Goal: Information Seeking & Learning: Learn about a topic

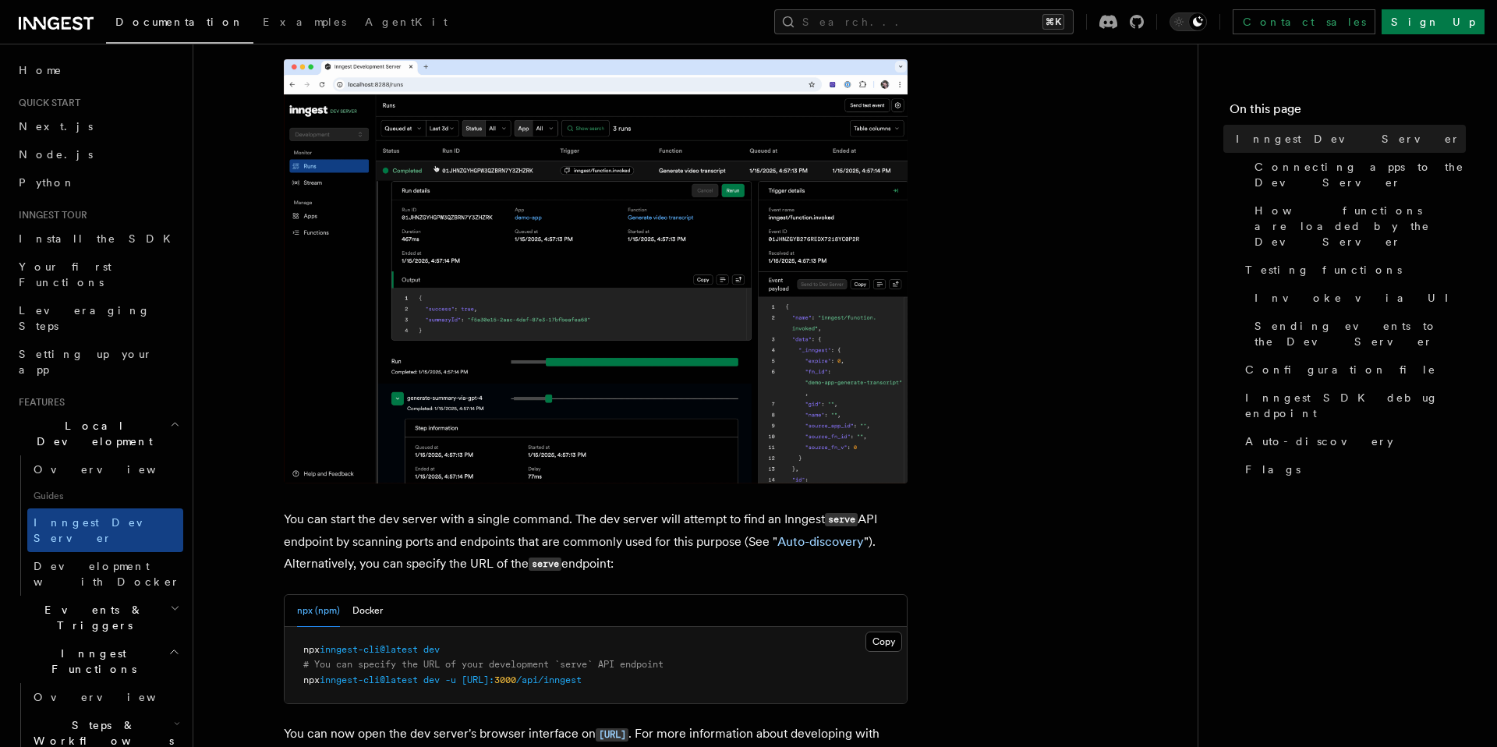
scroll to position [239, 0]
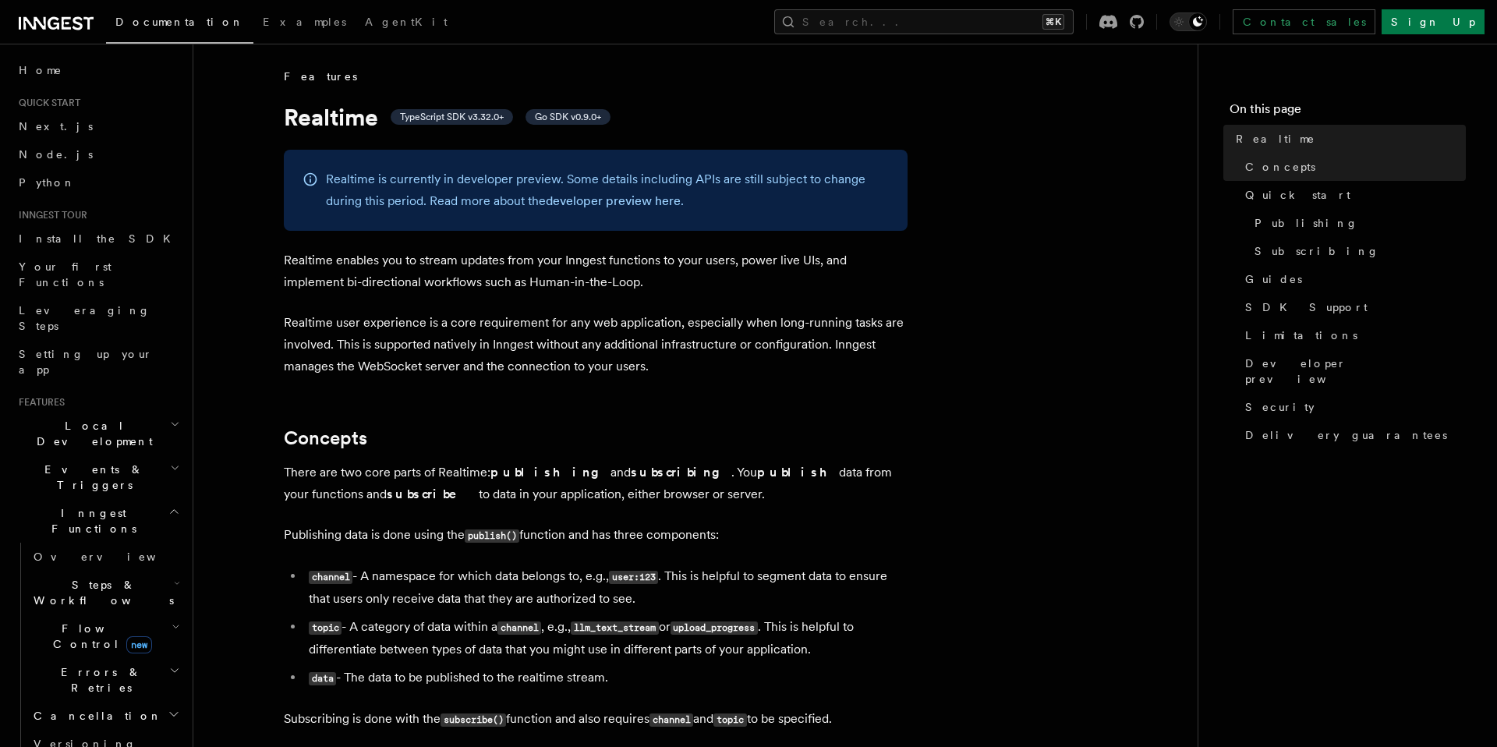
click at [484, 371] on p "Realtime user experience is a core requirement for any web application, especia…" at bounding box center [596, 344] width 624 height 65
click at [954, 18] on button "Search... ⌘K" at bounding box center [923, 21] width 299 height 25
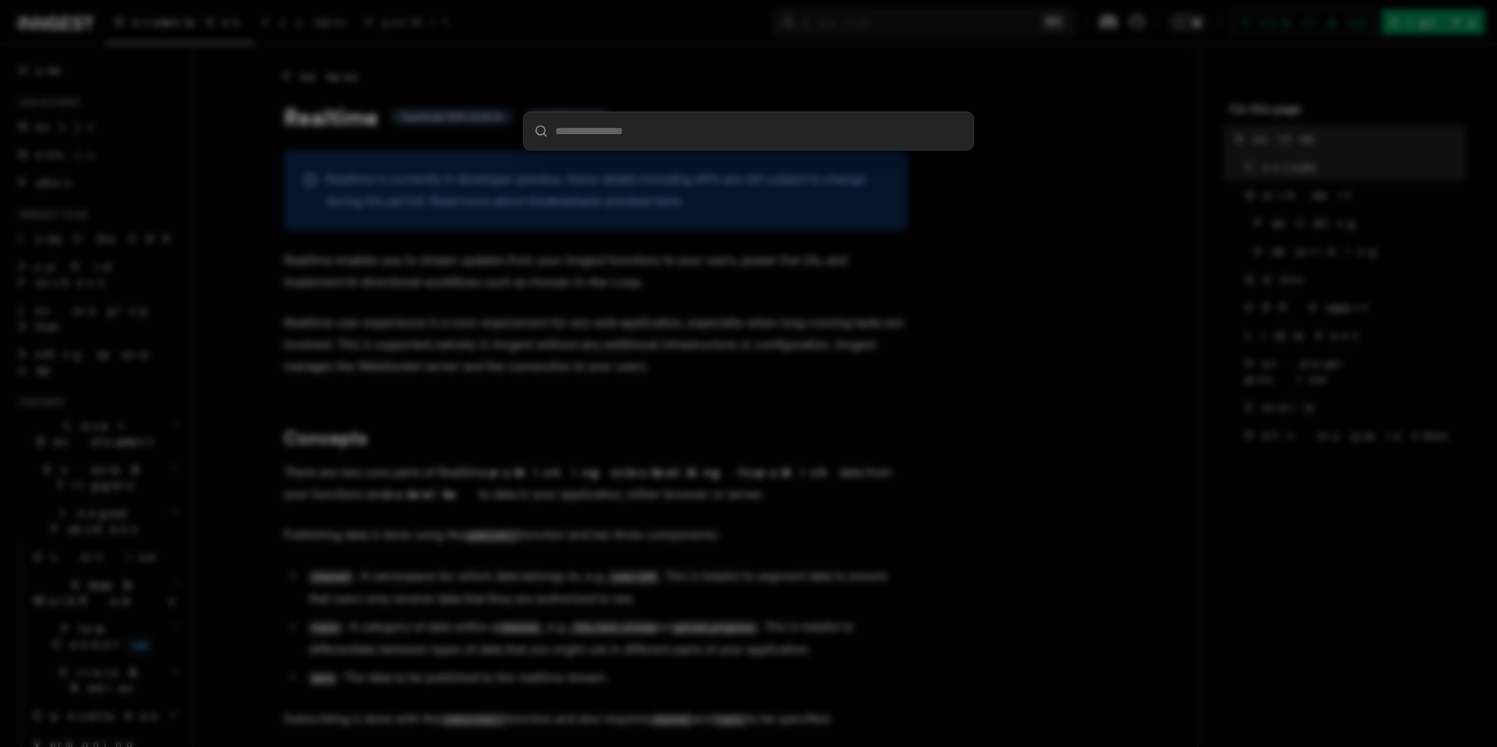
type input "**********"
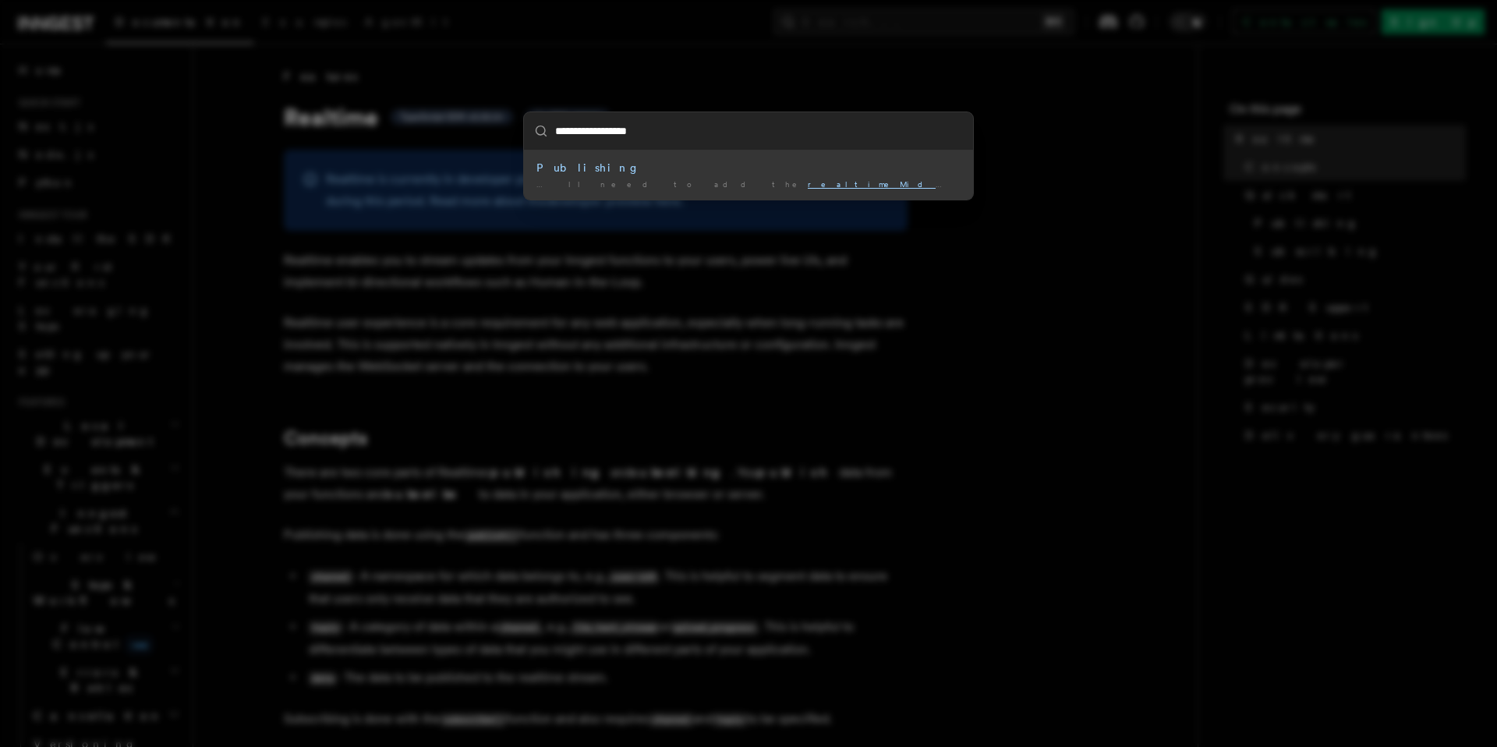
click at [723, 182] on div "… ll need to add the realtimeMiddleware () to your Inngest …" at bounding box center [748, 185] width 424 height 12
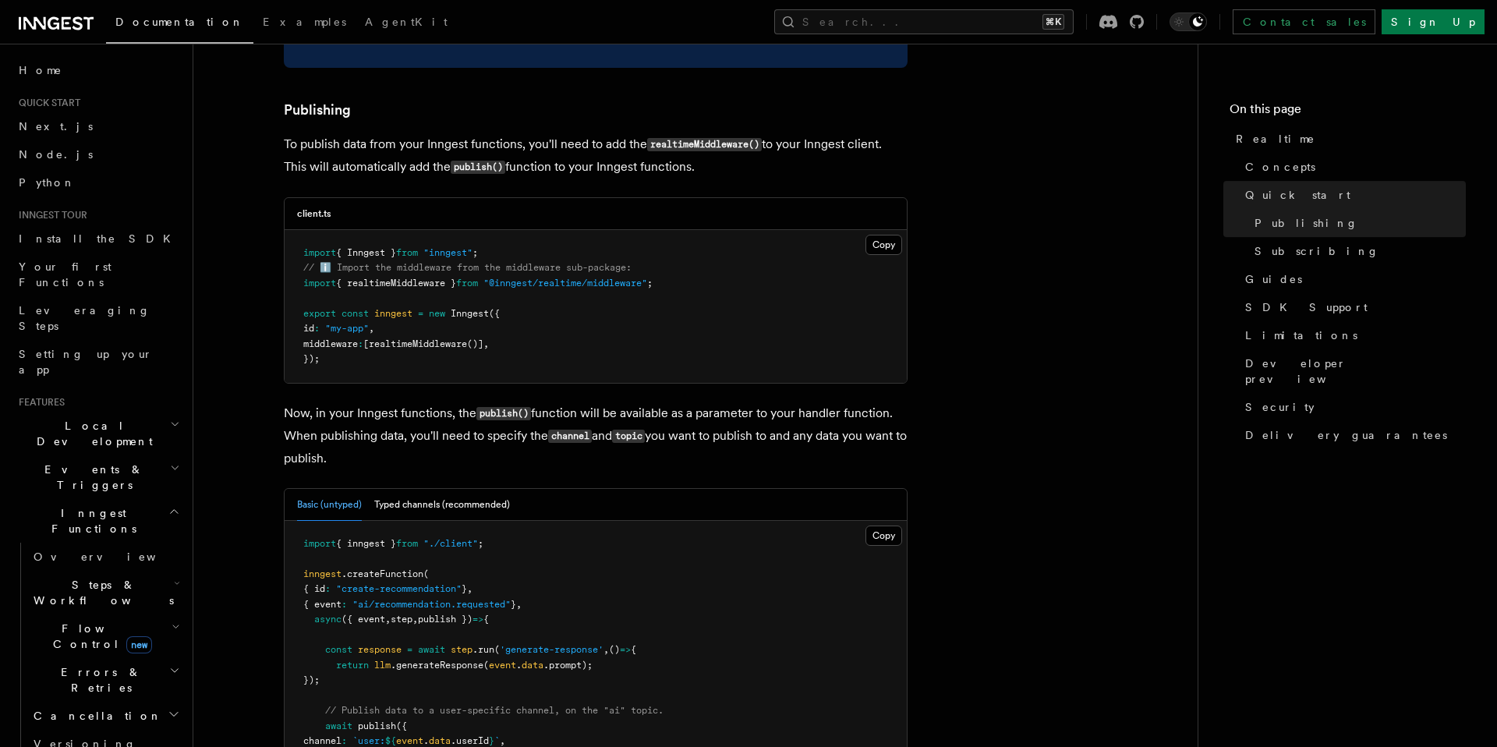
scroll to position [1158, 0]
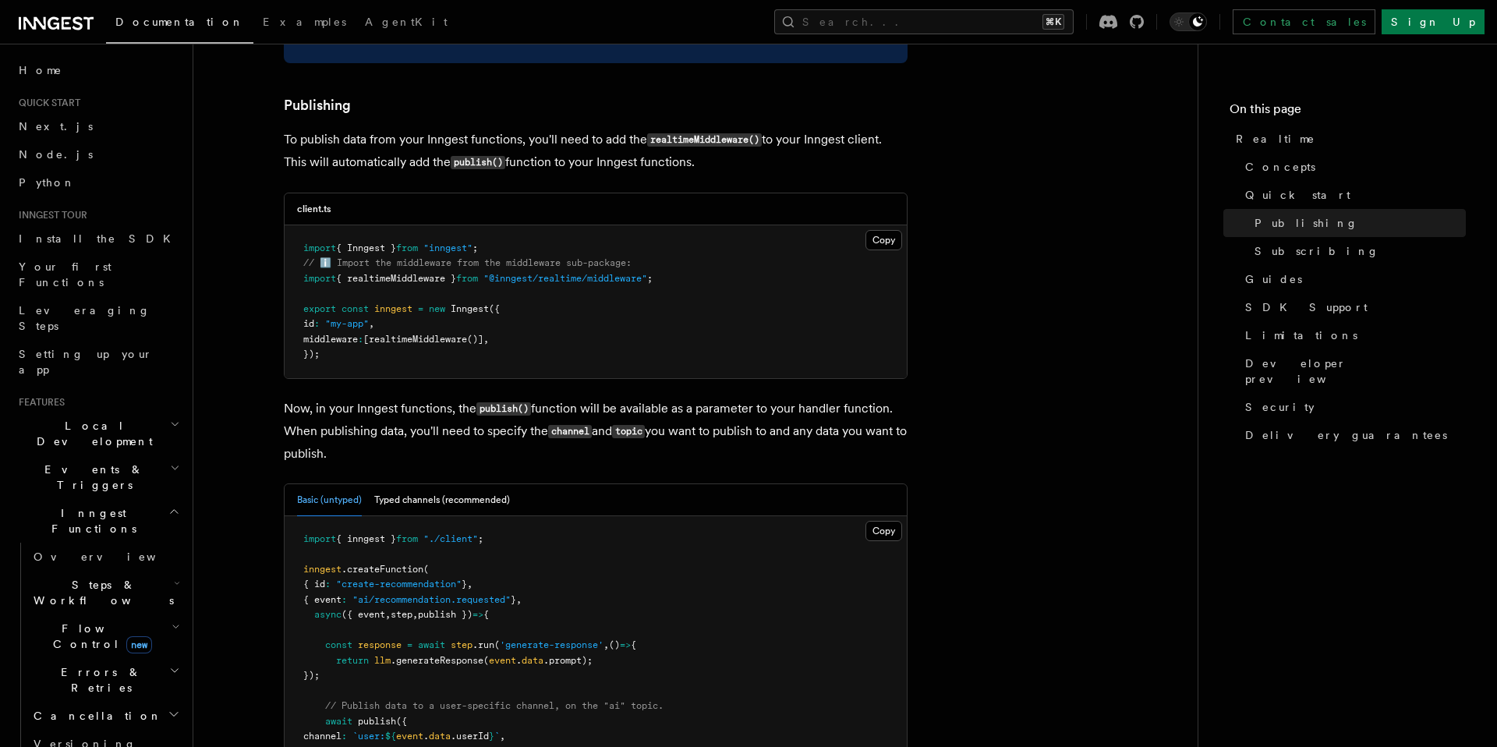
click at [635, 273] on span ""@inngest/realtime/middleware"" at bounding box center [565, 278] width 164 height 11
copy span "middleware"
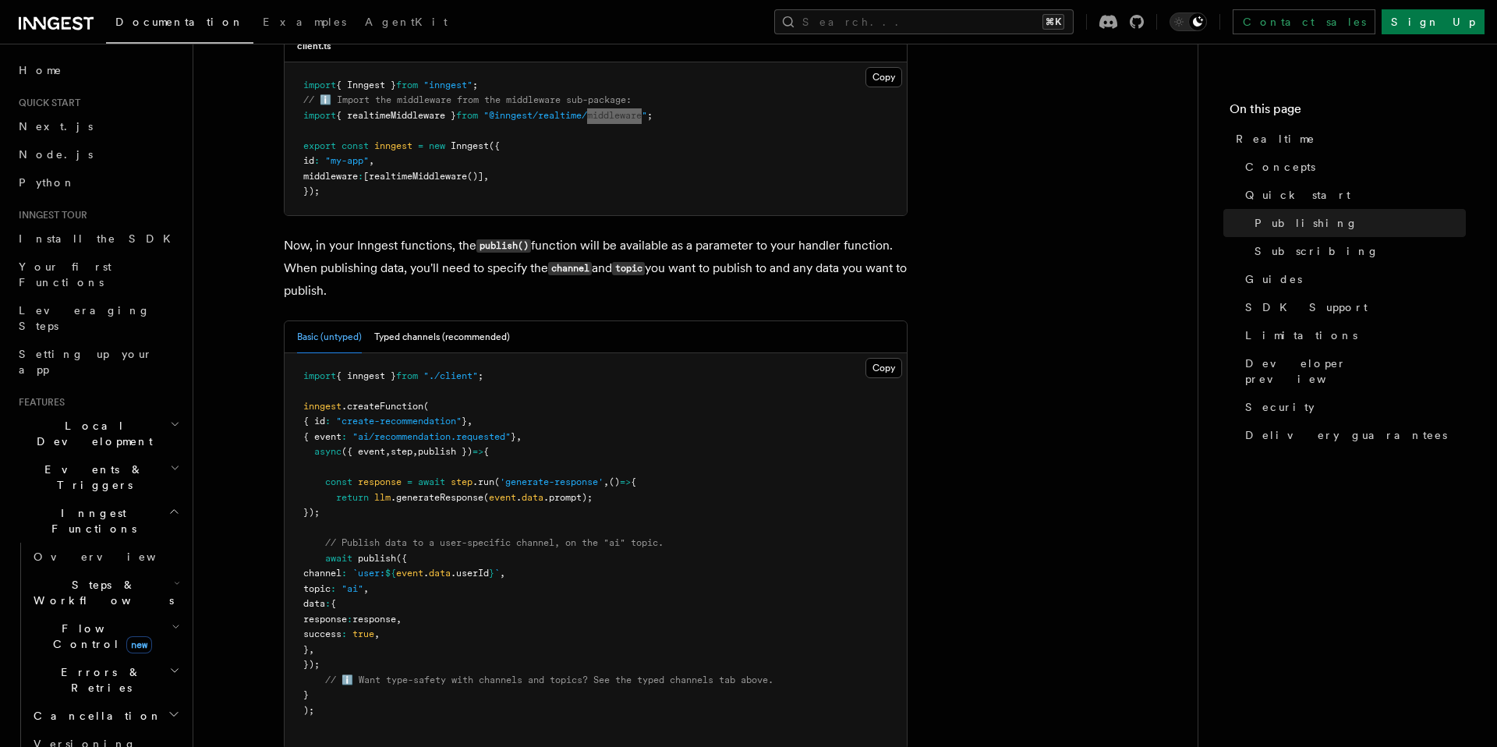
scroll to position [1340, 0]
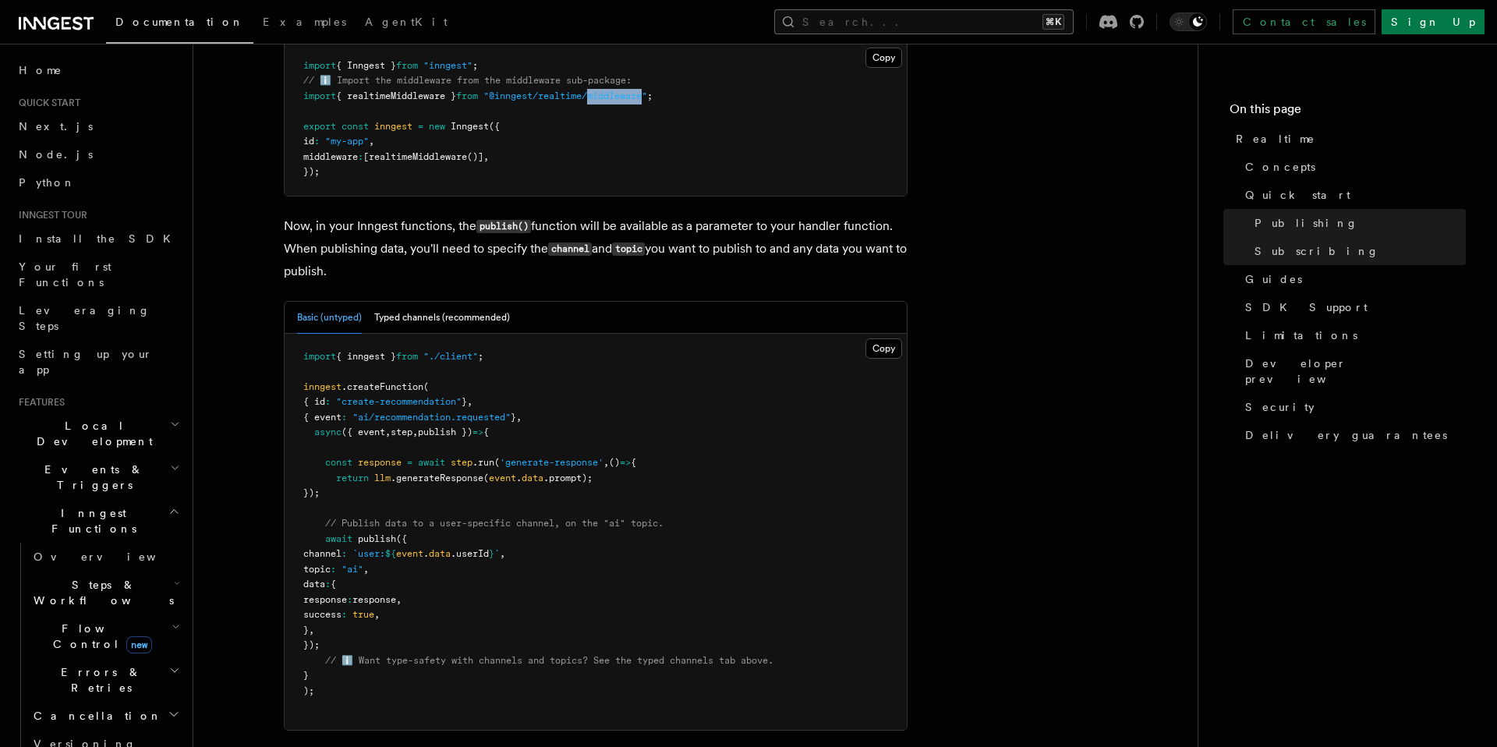
click at [960, 26] on button "Search... ⌘K" at bounding box center [923, 21] width 299 height 25
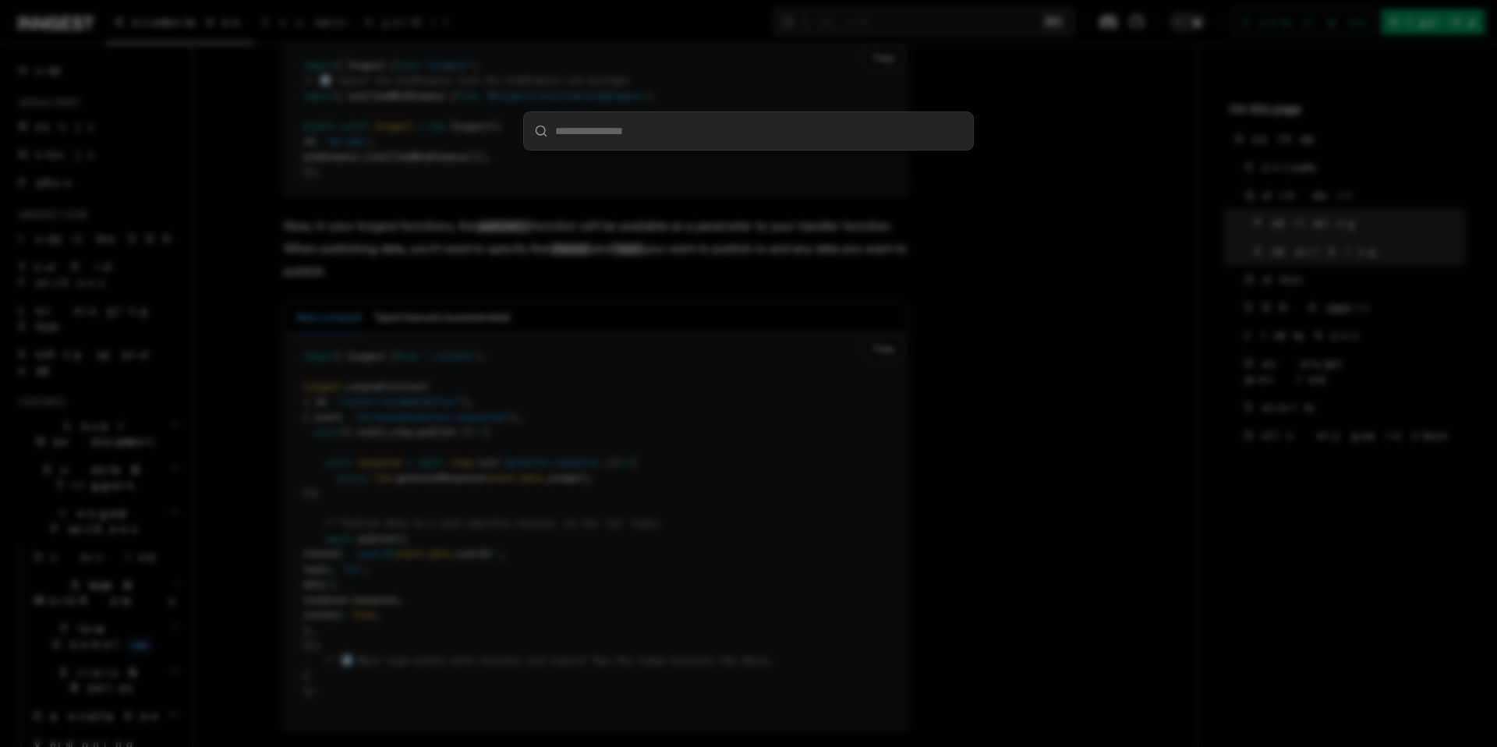
type input "******"
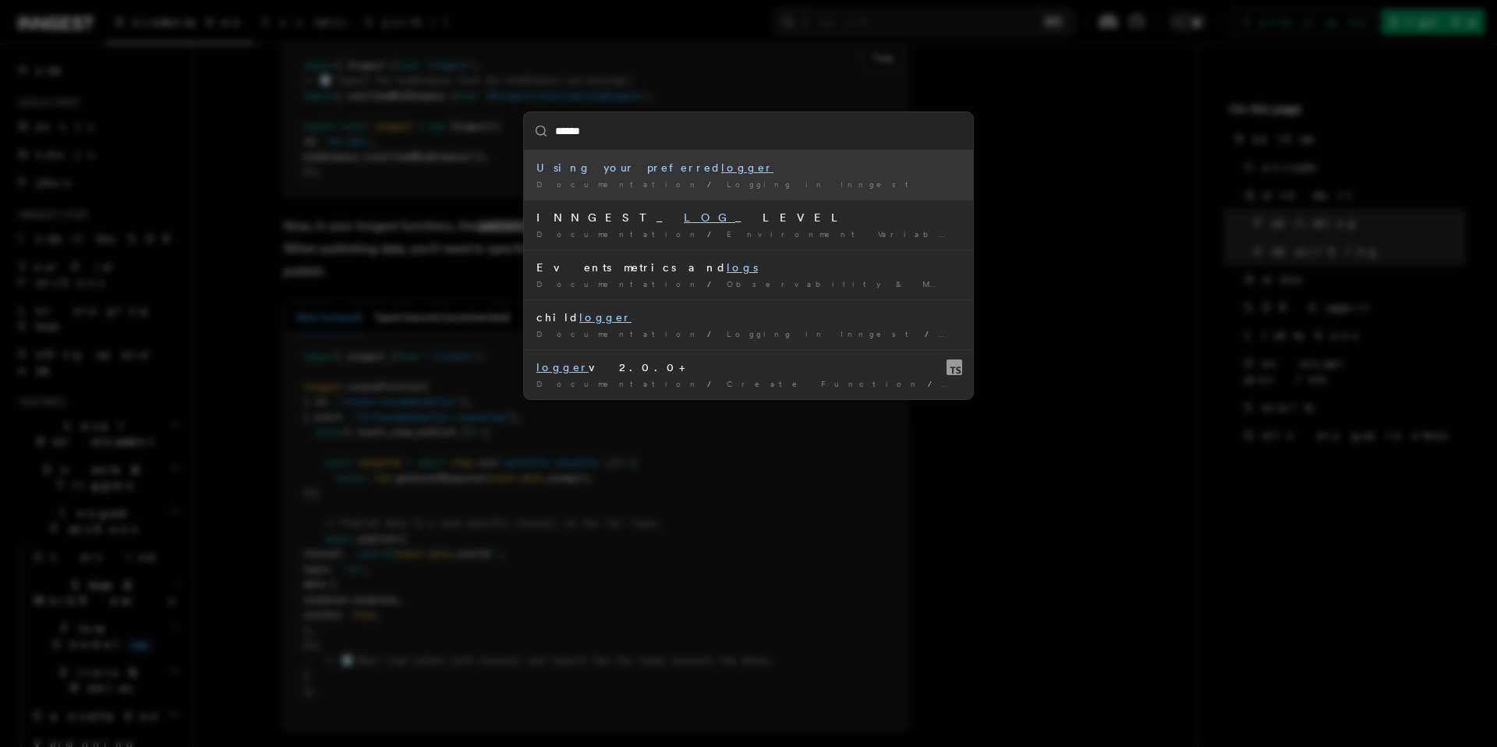
click at [727, 189] on span "Logging in Inngest" at bounding box center [823, 183] width 192 height 9
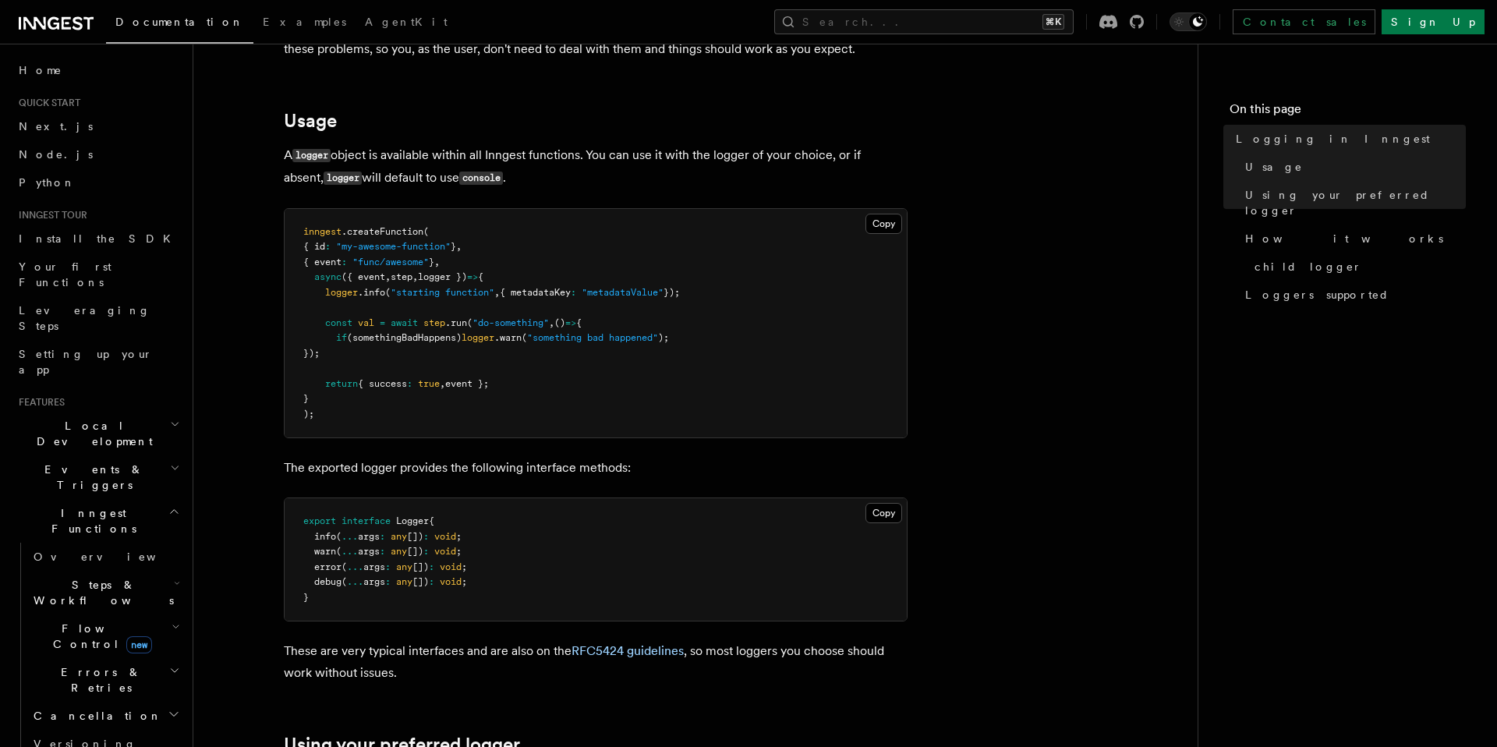
scroll to position [494, 0]
